Goal: Task Accomplishment & Management: Use online tool/utility

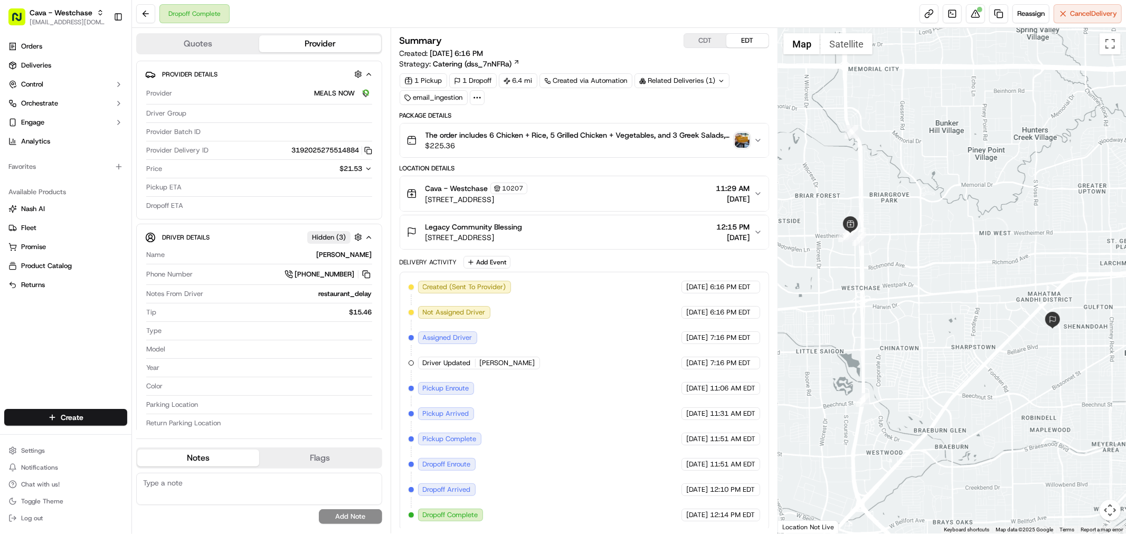
scroll to position [4, 0]
click at [972, 16] on button at bounding box center [975, 13] width 19 height 19
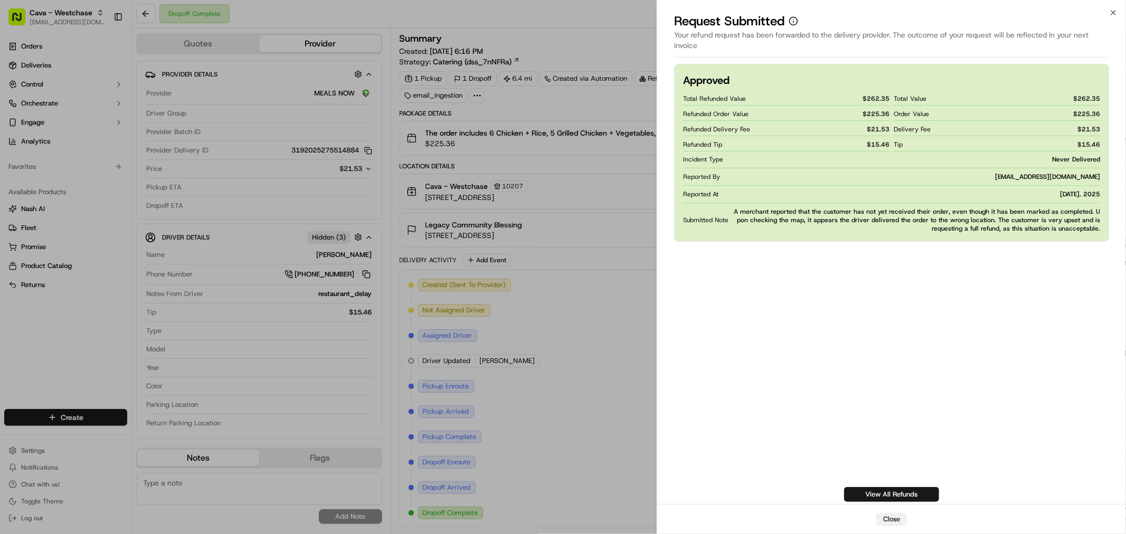
click at [892, 523] on button "Close" at bounding box center [892, 519] width 31 height 13
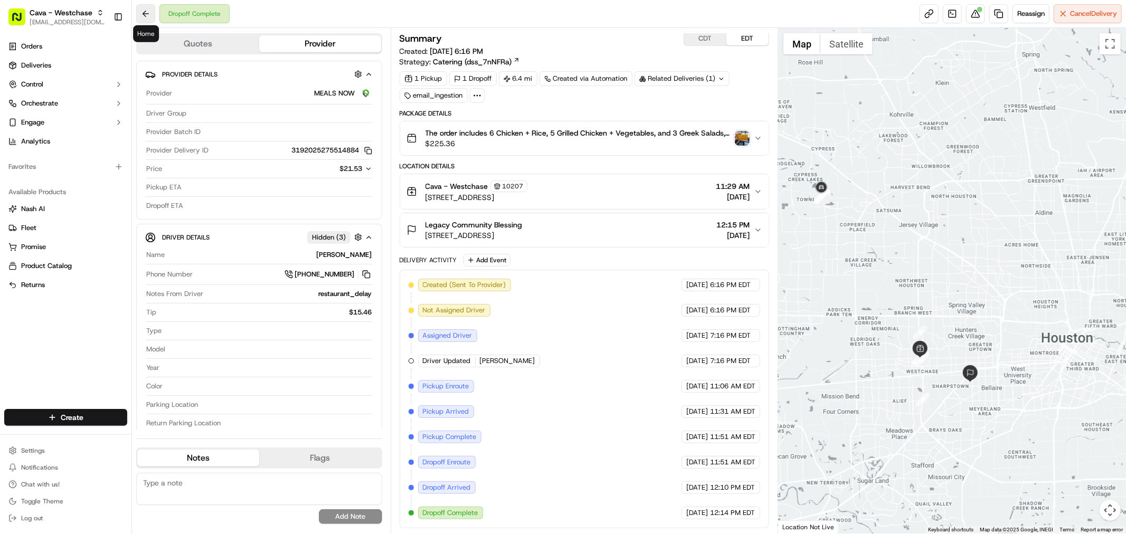
click at [148, 13] on button at bounding box center [145, 13] width 19 height 19
